Goal: Task Accomplishment & Management: Use online tool/utility

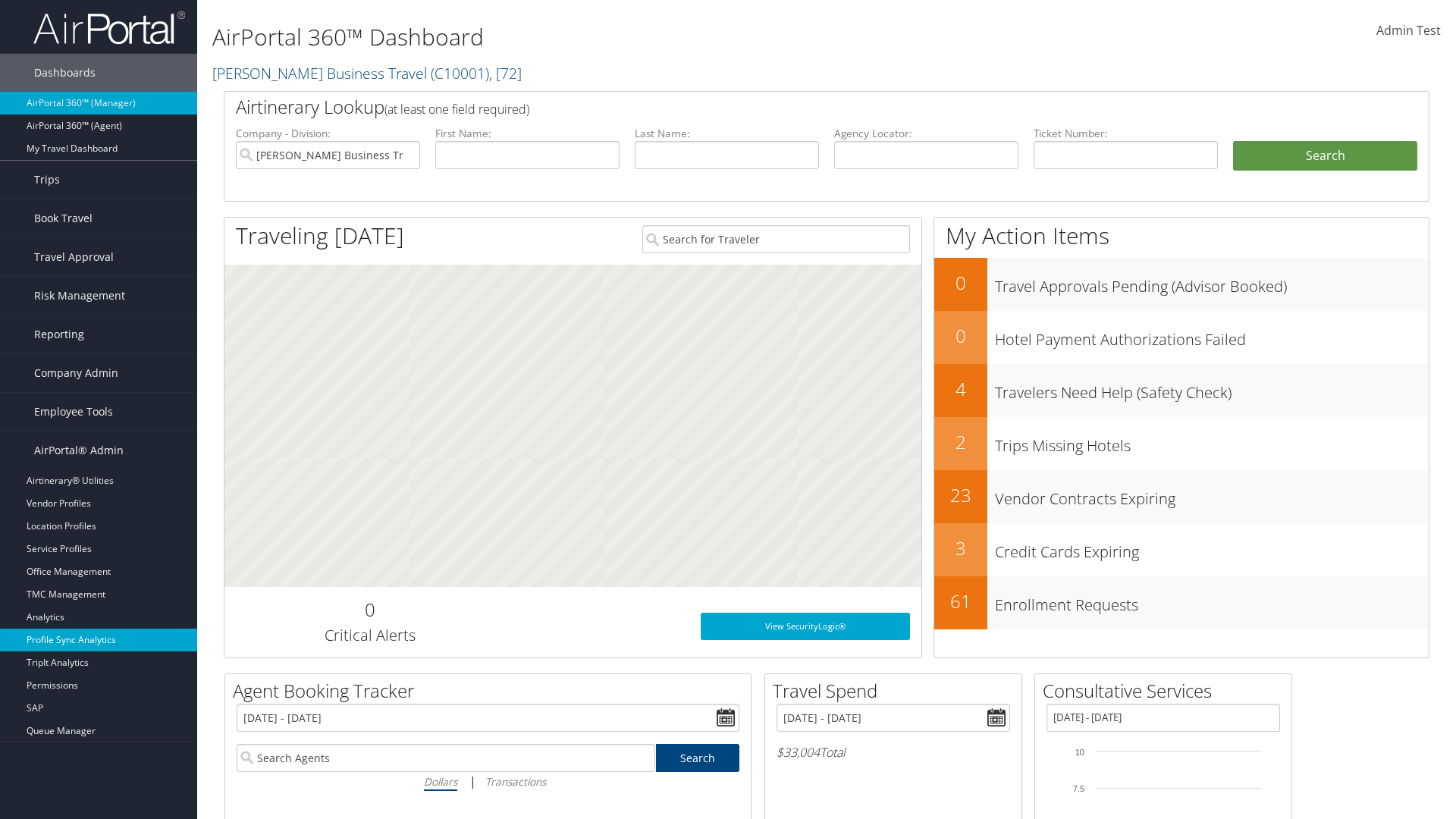
click at [98, 640] on link "Profile Sync Analytics" at bounding box center [98, 639] width 197 height 23
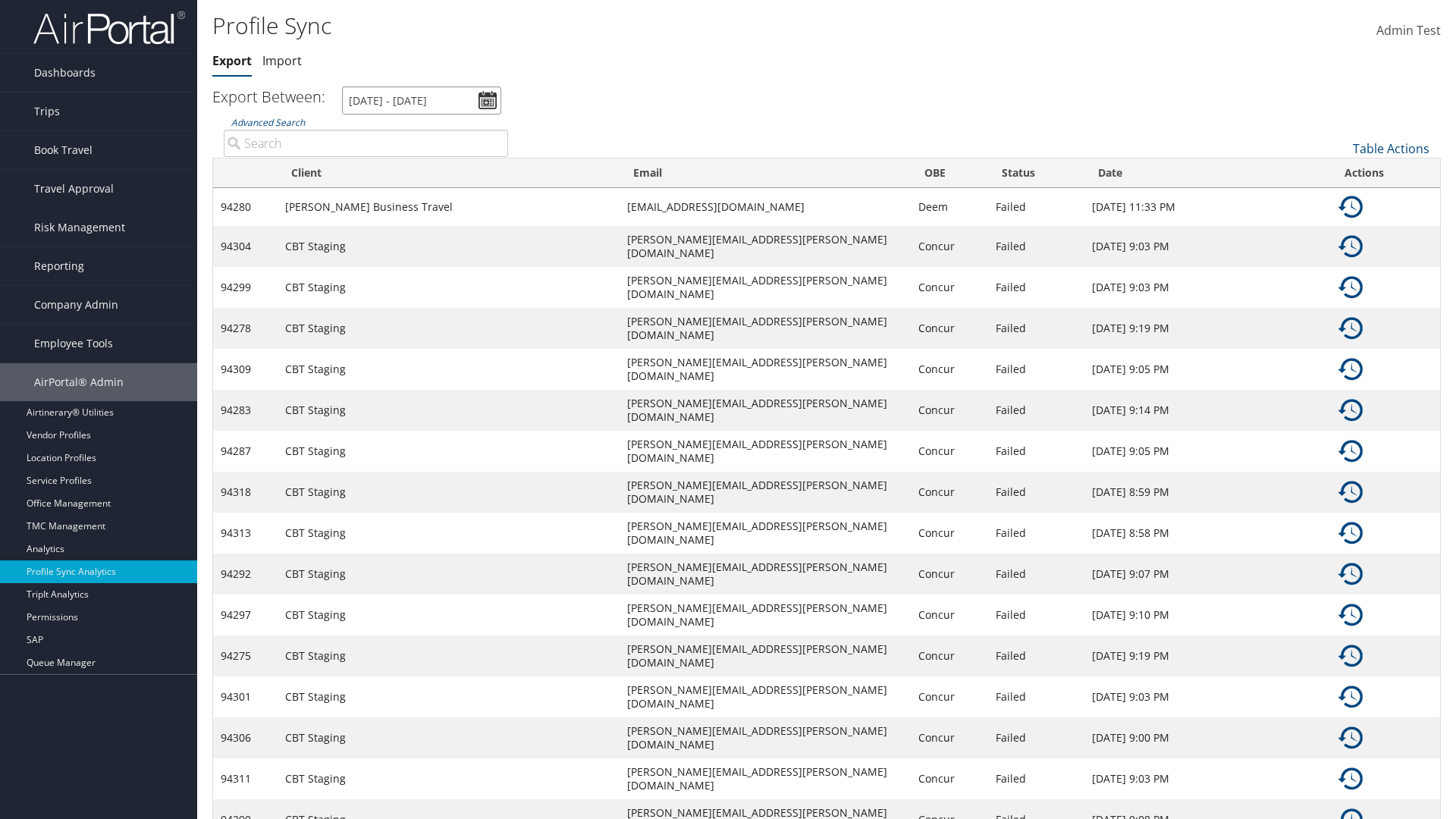
click at [421, 100] on input "7/30/2025 - 8/31/2025" at bounding box center [421, 100] width 159 height 28
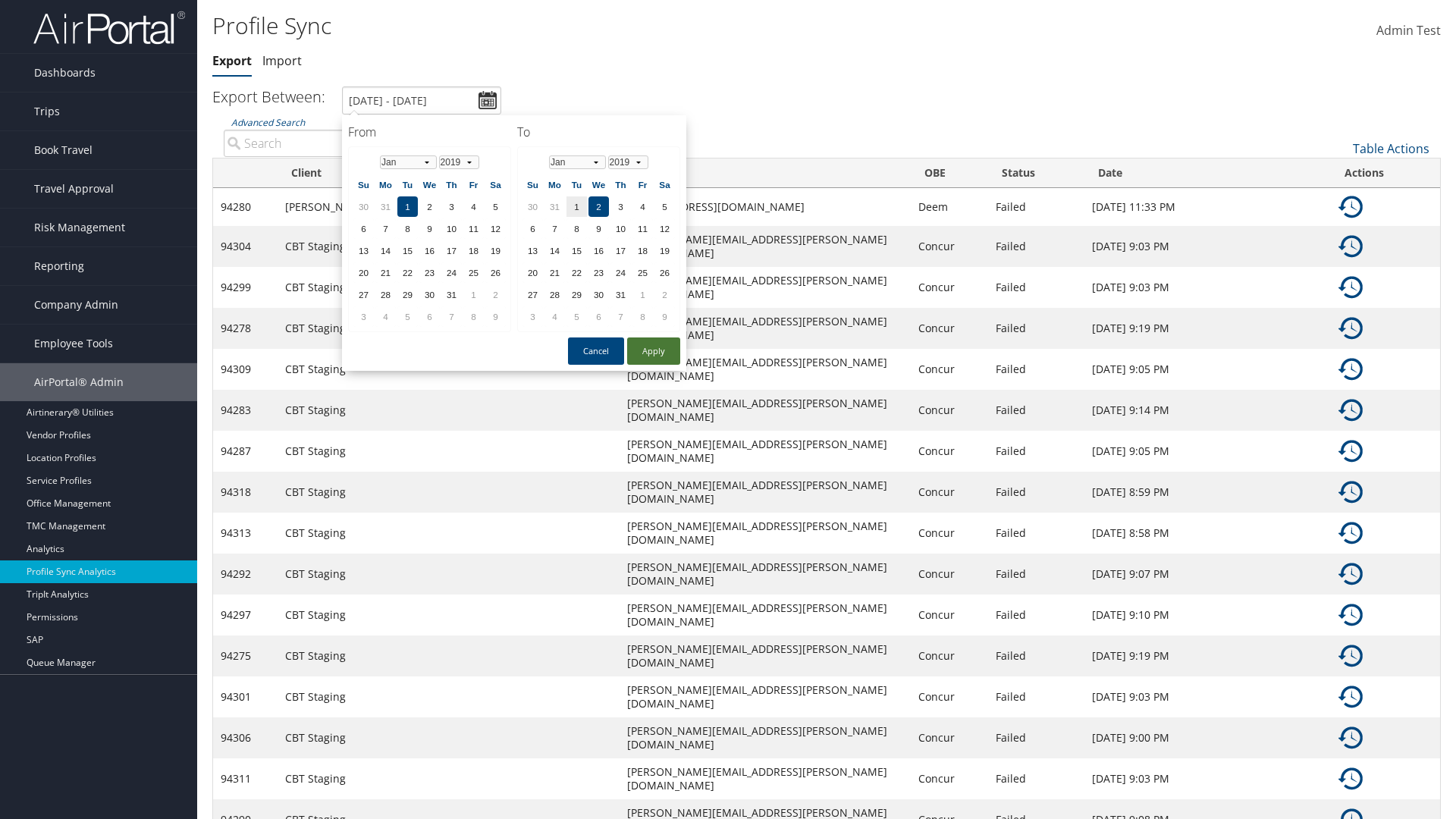
click at [654, 350] on button "Apply" at bounding box center [653, 351] width 53 height 28
type input "1/1/2019 - 1/2/2019"
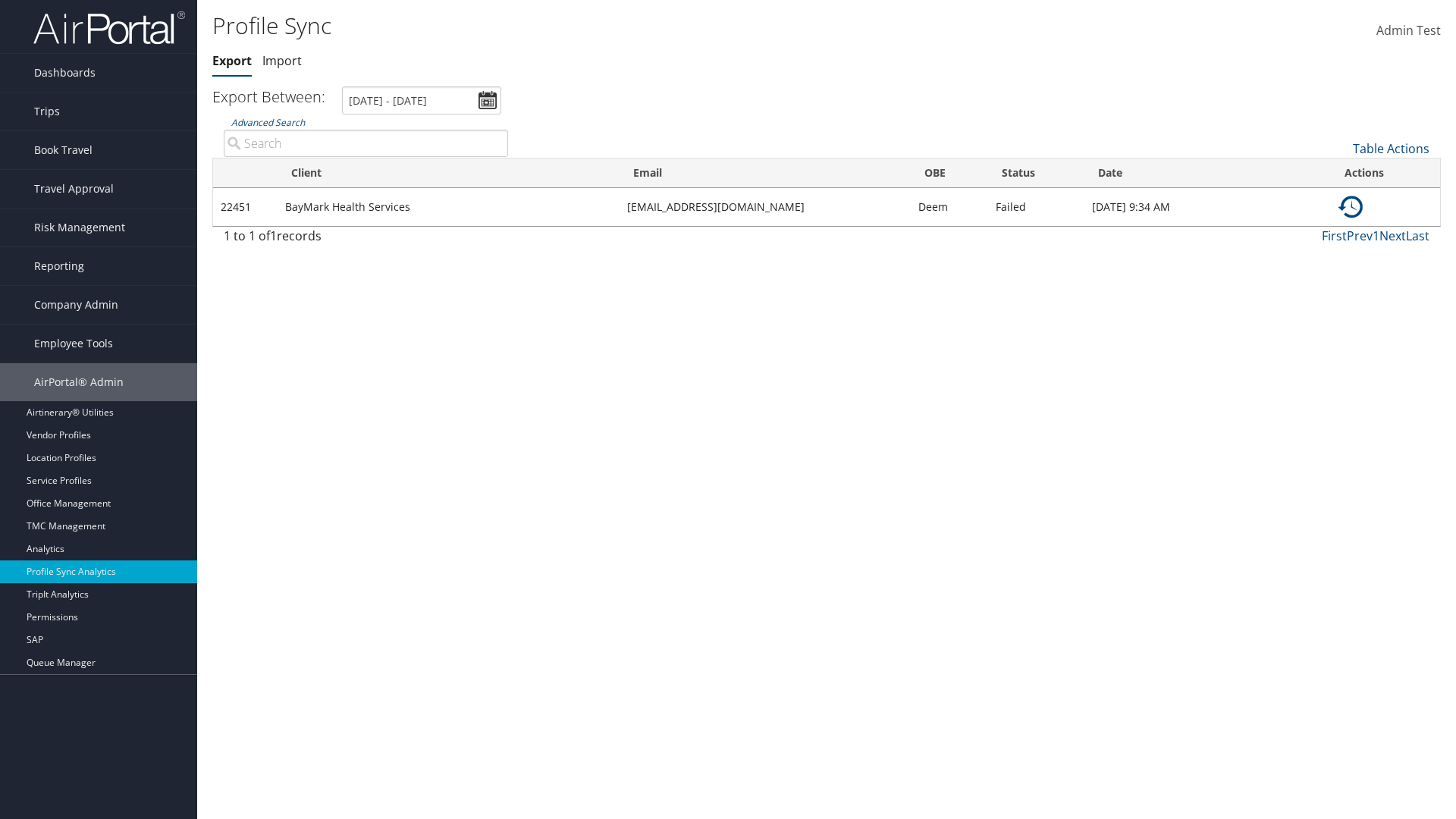
type input "BayMark Health Services"
